Goal: Task Accomplishment & Management: Use online tool/utility

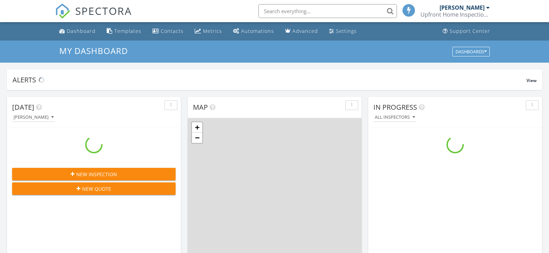
scroll to position [641, 560]
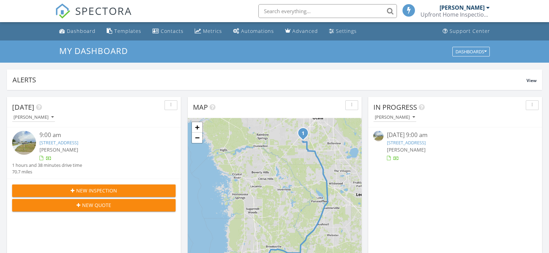
click at [78, 145] on link "[STREET_ADDRESS]" at bounding box center [59, 143] width 39 height 6
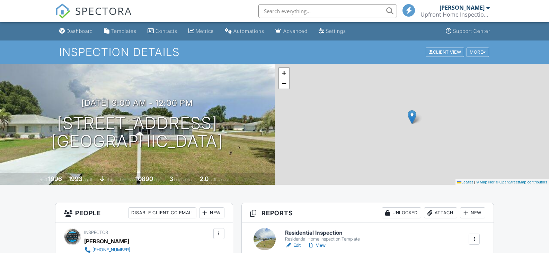
click at [323, 174] on div "+ − Leaflet | © MapTiler © OpenStreetMap contributors" at bounding box center [412, 124] width 275 height 121
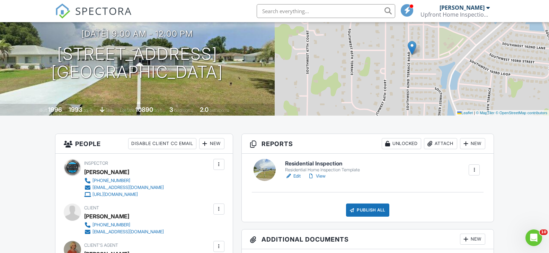
click at [319, 176] on link "View" at bounding box center [317, 176] width 18 height 7
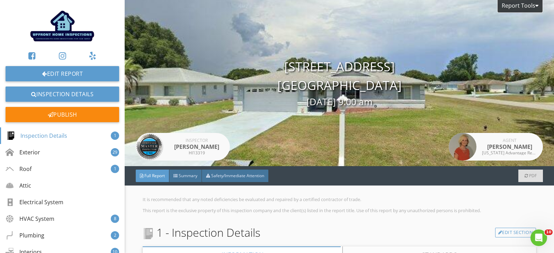
scroll to position [104, 0]
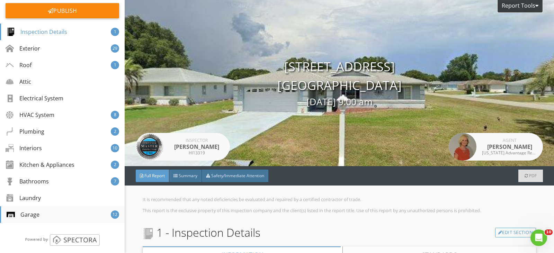
click at [45, 218] on div "Garage 12" at bounding box center [62, 215] width 125 height 17
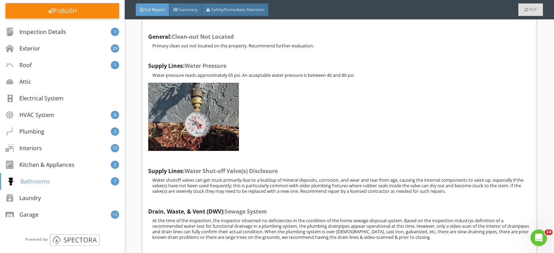
scroll to position [13579, 0]
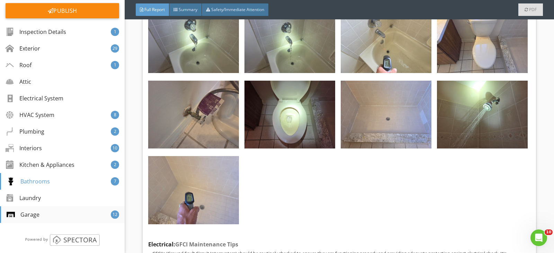
click at [49, 217] on div "Garage 12" at bounding box center [62, 215] width 125 height 17
click at [25, 217] on div "Garage" at bounding box center [23, 215] width 33 height 8
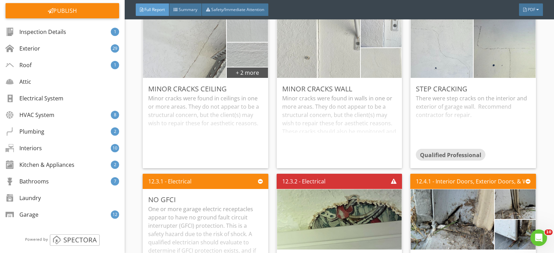
scroll to position [16108, 0]
